Goal: Information Seeking & Learning: Find specific fact

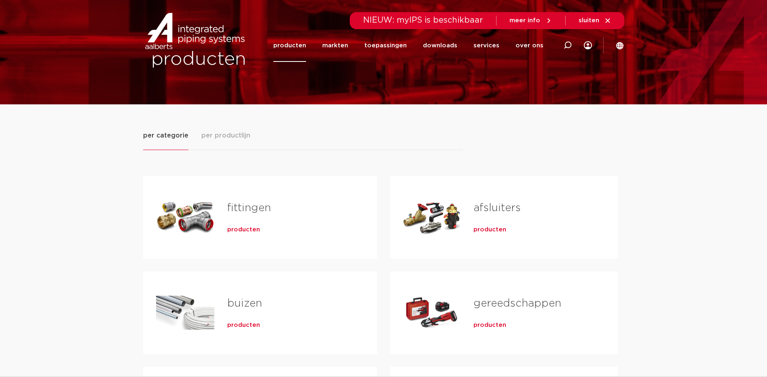
click at [239, 230] on span "producten" at bounding box center [243, 230] width 33 height 8
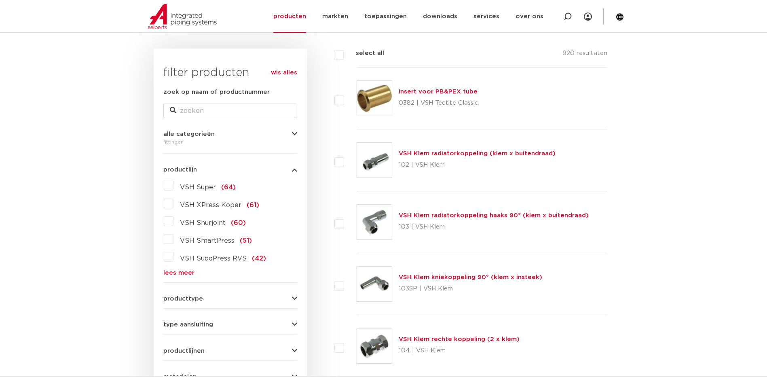
scroll to position [126, 0]
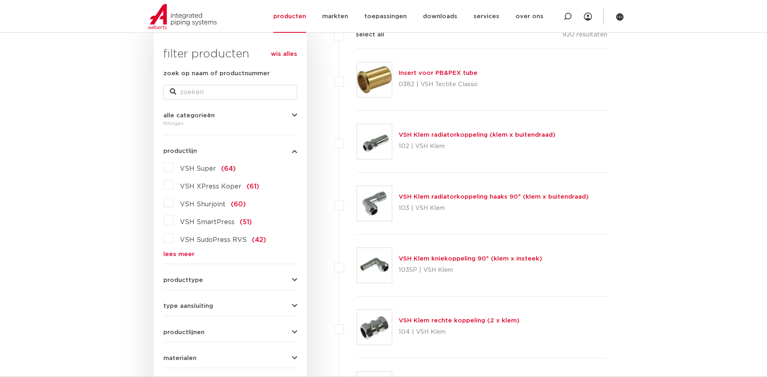
click at [173, 241] on label "VSH SudoPress RVS (42)" at bounding box center [219, 238] width 93 height 13
click at [0, 0] on input "VSH SudoPress RVS (42)" at bounding box center [0, 0] width 0 height 0
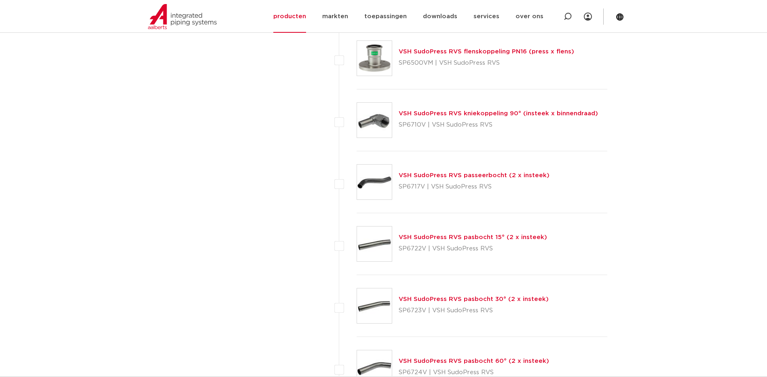
scroll to position [2070, 0]
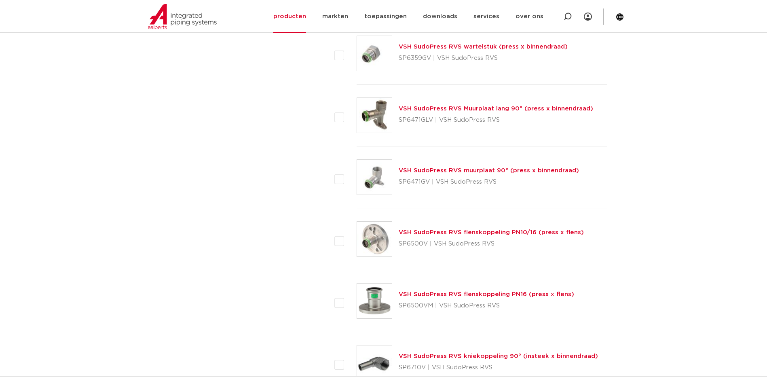
click at [421, 231] on link "VSH SudoPress RVS flenskoppeling PN10/16 (press x flens)" at bounding box center [491, 232] width 185 height 6
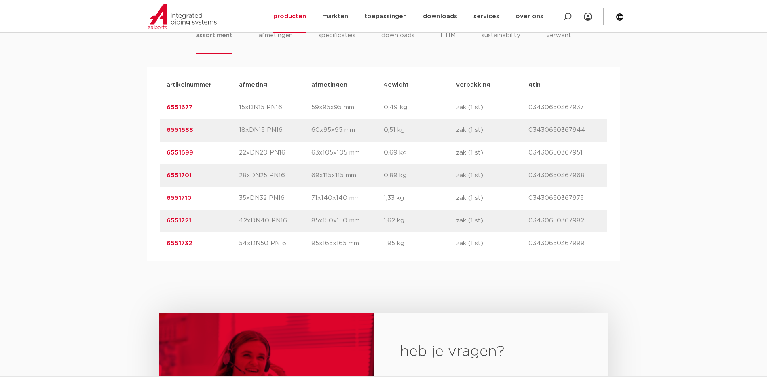
drag, startPoint x: 193, startPoint y: 222, endPoint x: 167, endPoint y: 223, distance: 26.3
click at [167, 223] on p "6551721" at bounding box center [203, 221] width 72 height 10
drag, startPoint x: 167, startPoint y: 223, endPoint x: 174, endPoint y: 220, distance: 7.7
copy link "6551721"
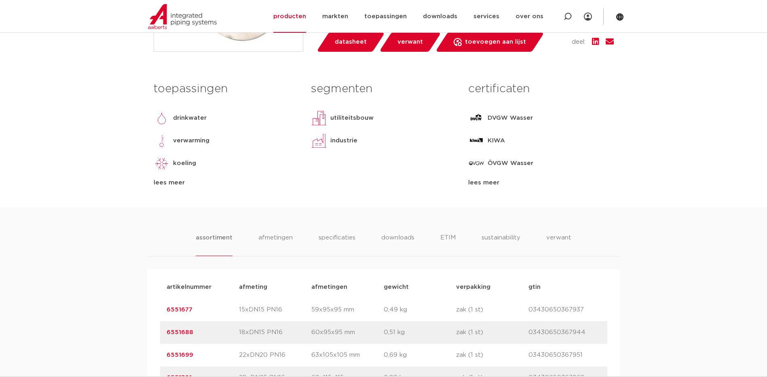
scroll to position [81, 0]
